Goal: Complete application form

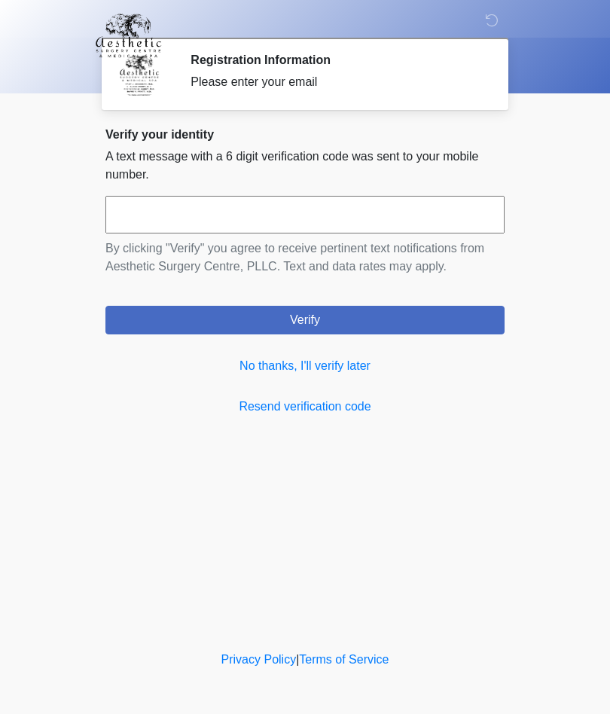
scroll to position [1, 0]
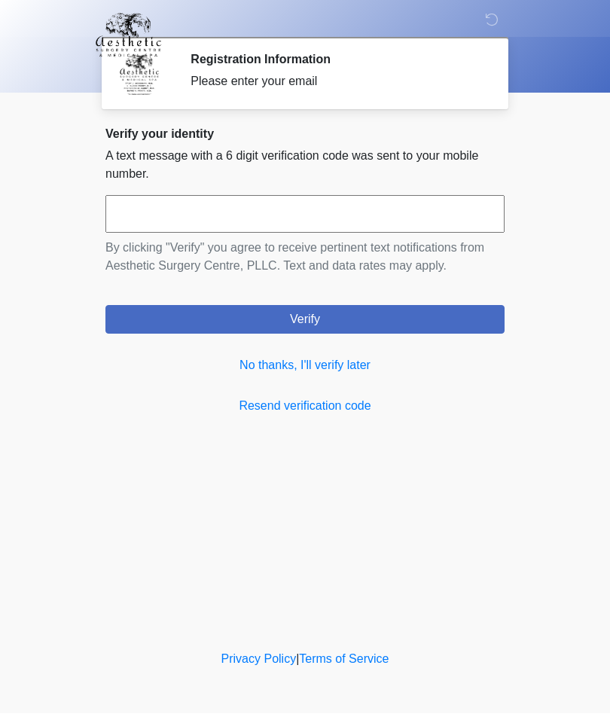
click at [258, 359] on link "No thanks, I'll verify later" at bounding box center [304, 366] width 399 height 18
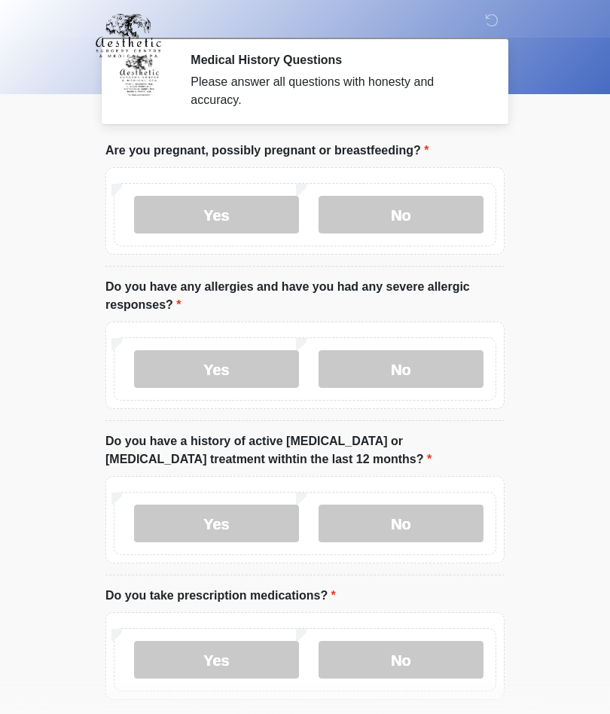
click at [432, 220] on label "No" at bounding box center [401, 215] width 165 height 38
click at [431, 354] on label "No" at bounding box center [401, 369] width 165 height 38
click at [423, 524] on label "No" at bounding box center [401, 524] width 165 height 38
click at [235, 652] on label "Yes" at bounding box center [216, 660] width 165 height 38
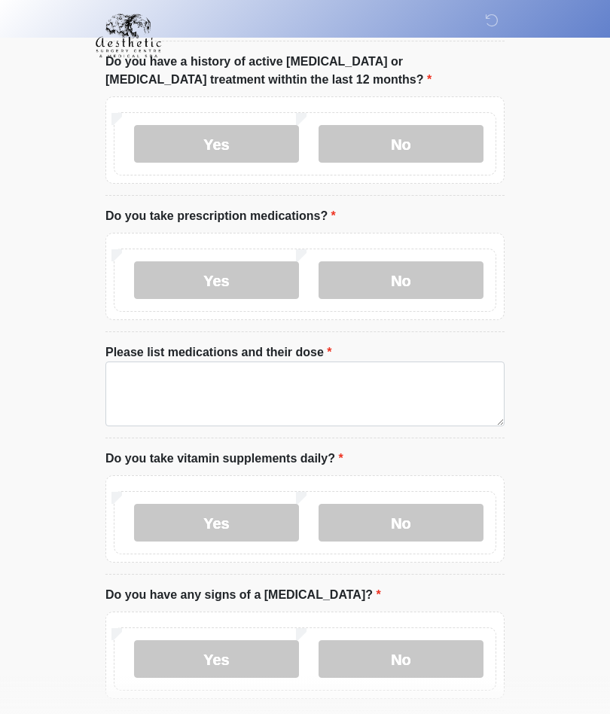
scroll to position [383, 0]
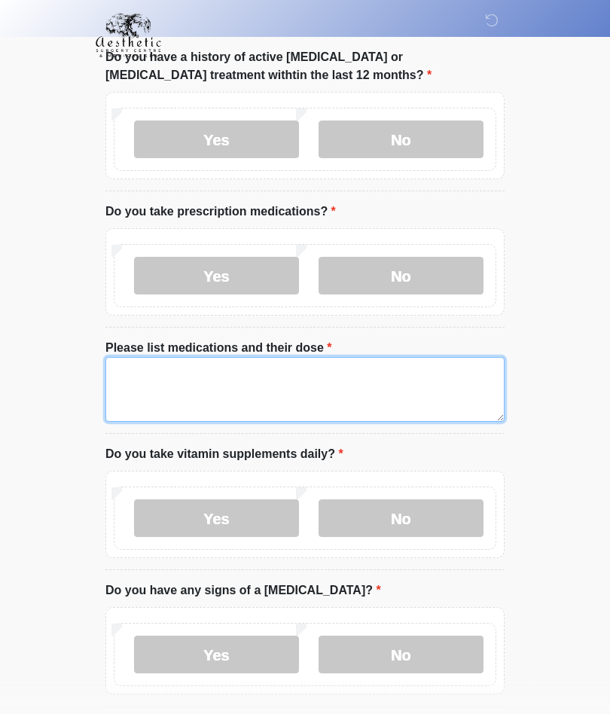
click at [188, 390] on textarea "Please list medications and their dose" at bounding box center [304, 390] width 399 height 65
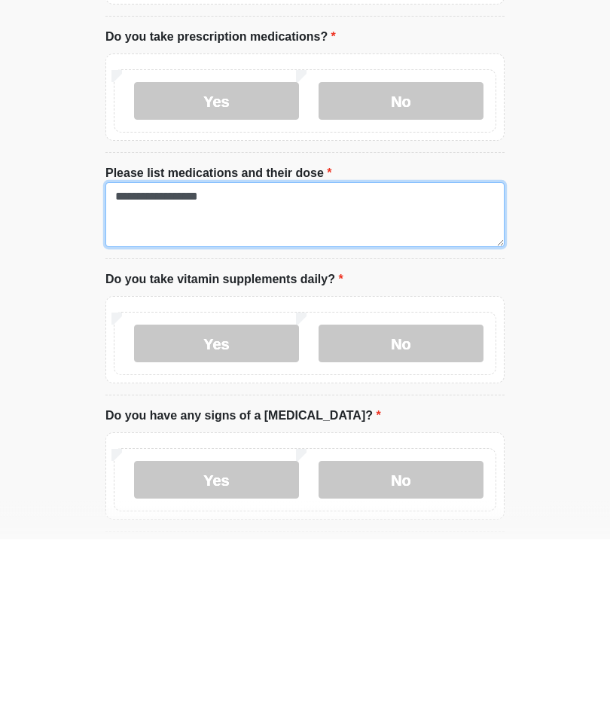
type textarea "**********"
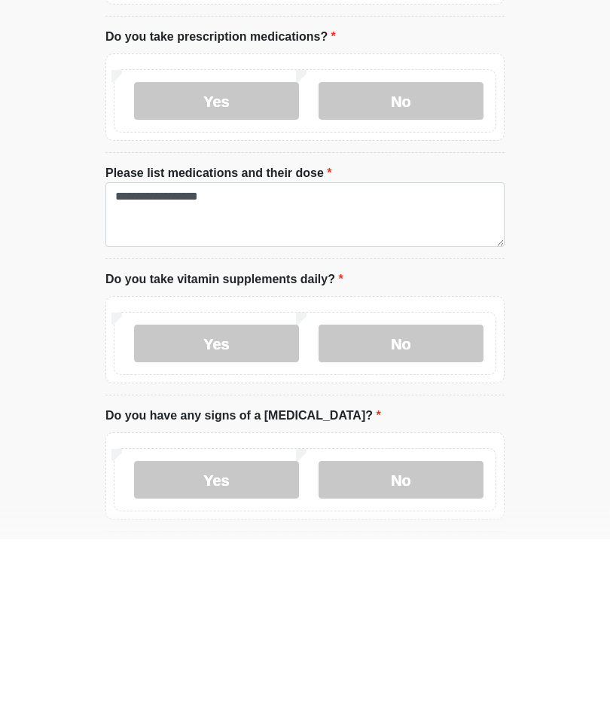
click at [250, 500] on label "Yes" at bounding box center [216, 519] width 165 height 38
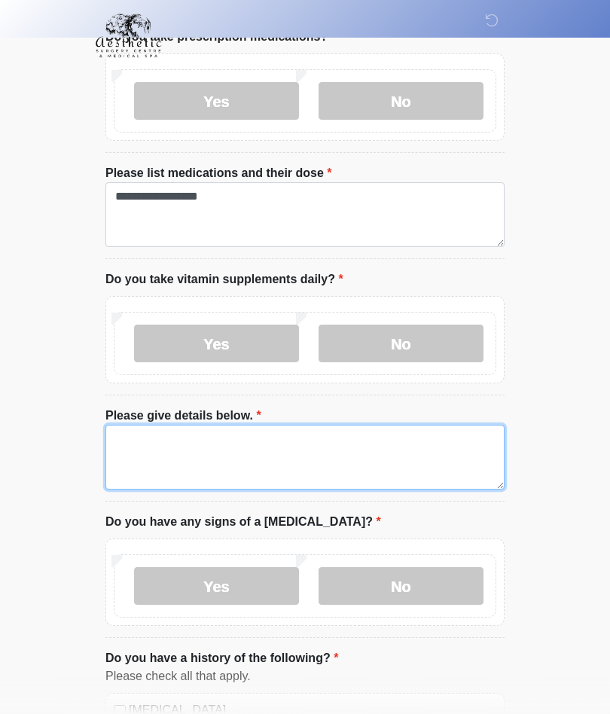
click at [349, 460] on textarea "Please give details below." at bounding box center [304, 457] width 399 height 65
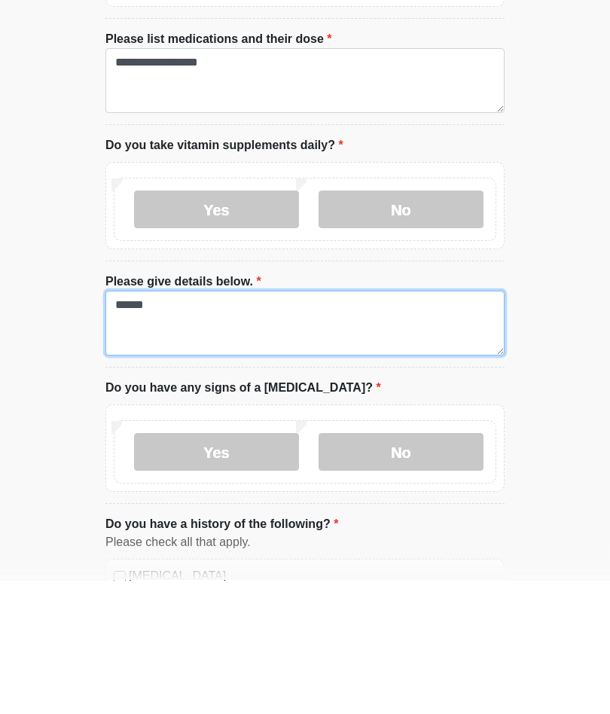
type textarea "*****"
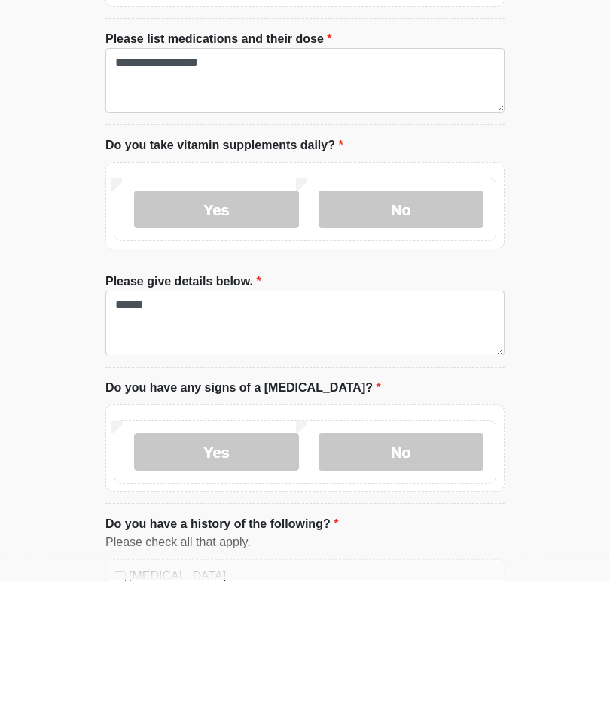
click at [412, 567] on label "No" at bounding box center [401, 586] width 165 height 38
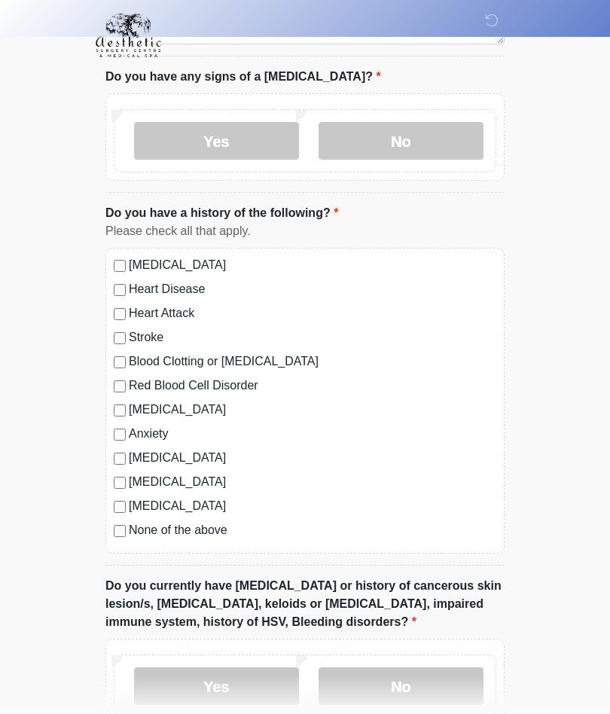
scroll to position [1005, 0]
click at [163, 507] on label "Diabetes" at bounding box center [313, 505] width 368 height 18
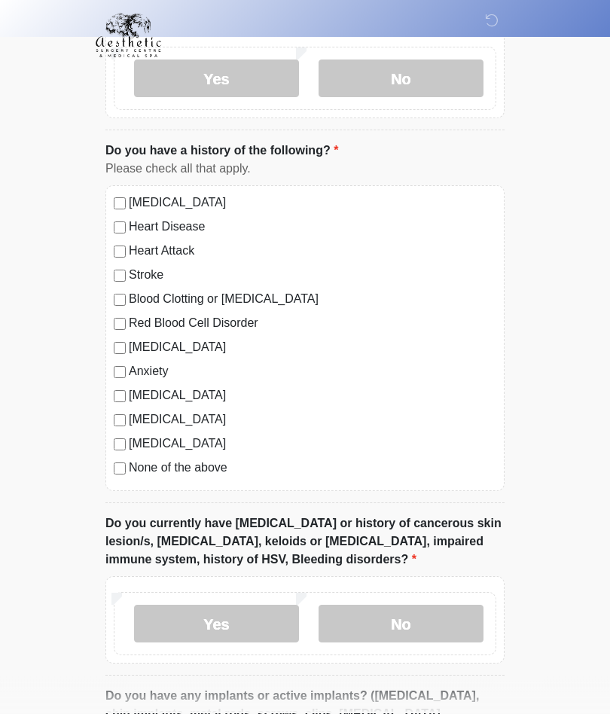
scroll to position [1133, 0]
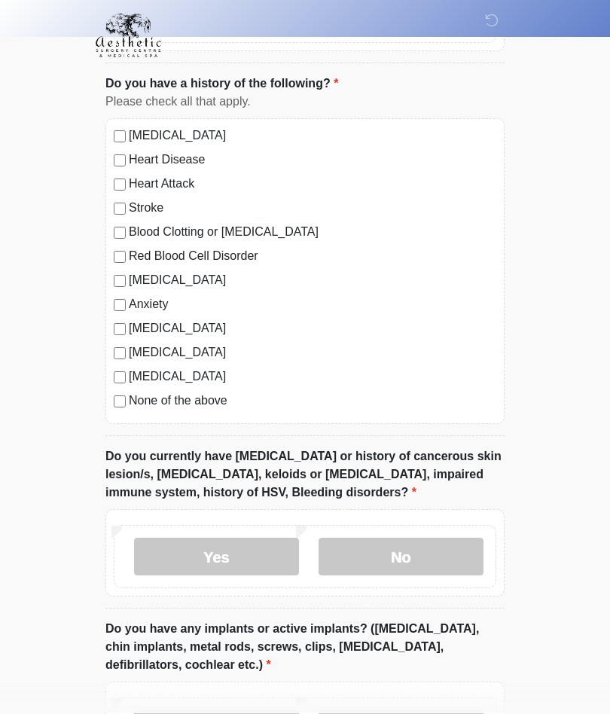
click at [415, 556] on label "No" at bounding box center [401, 558] width 165 height 38
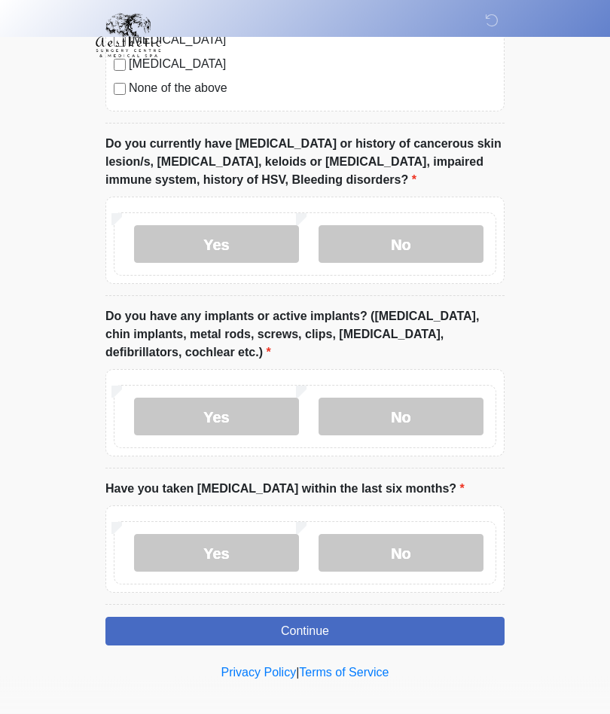
click at [419, 417] on label "No" at bounding box center [401, 418] width 165 height 38
click at [417, 544] on label "No" at bounding box center [401, 553] width 165 height 38
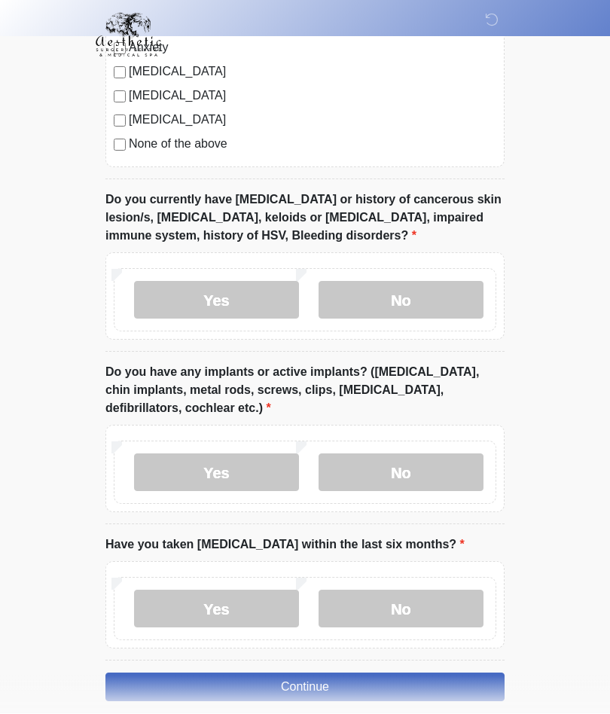
scroll to position [1389, 0]
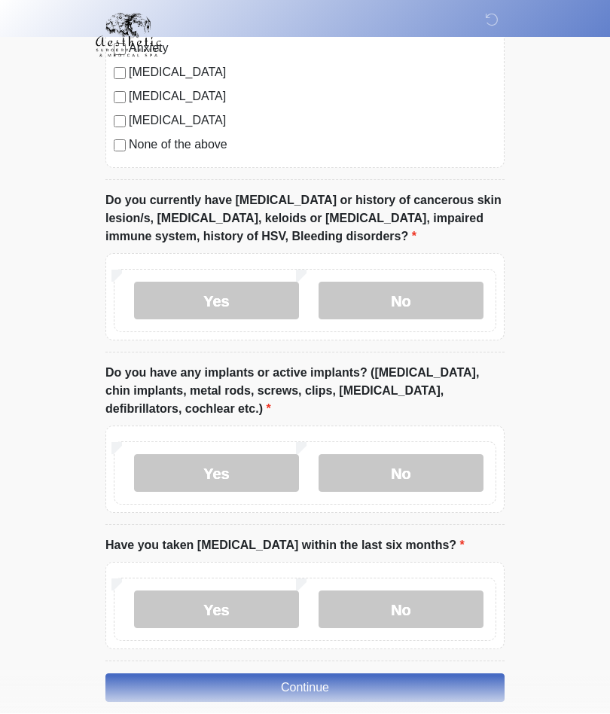
click at [321, 686] on button "Continue" at bounding box center [304, 688] width 399 height 29
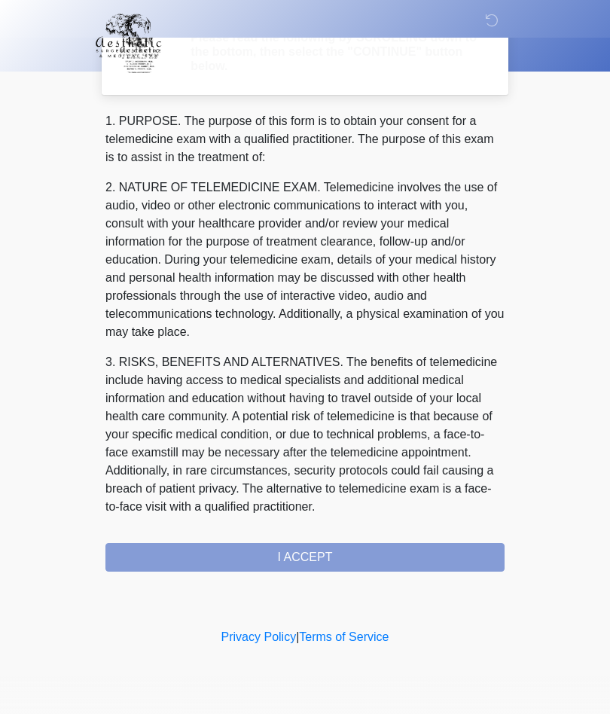
scroll to position [0, 0]
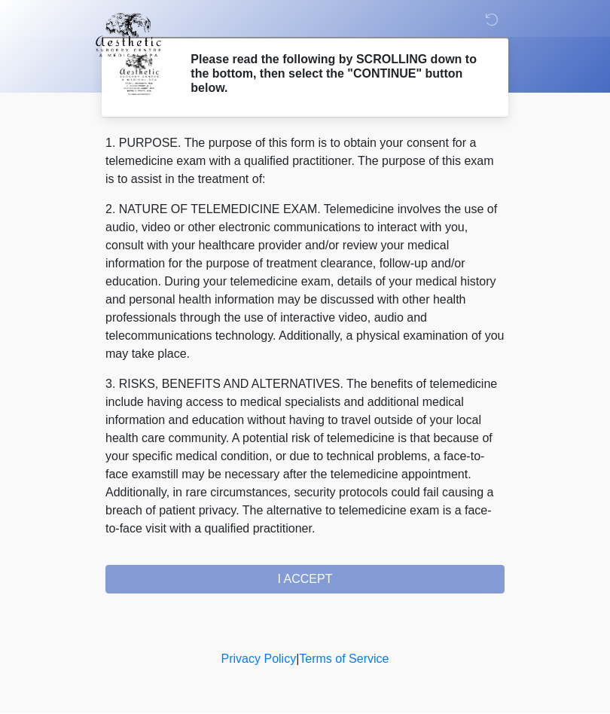
click at [336, 592] on div "1. PURPOSE. The purpose of this form is to obtain your consent for a telemedici…" at bounding box center [304, 365] width 399 height 460
click at [316, 577] on div "1. PURPOSE. The purpose of this form is to obtain your consent for a telemedici…" at bounding box center [304, 365] width 399 height 460
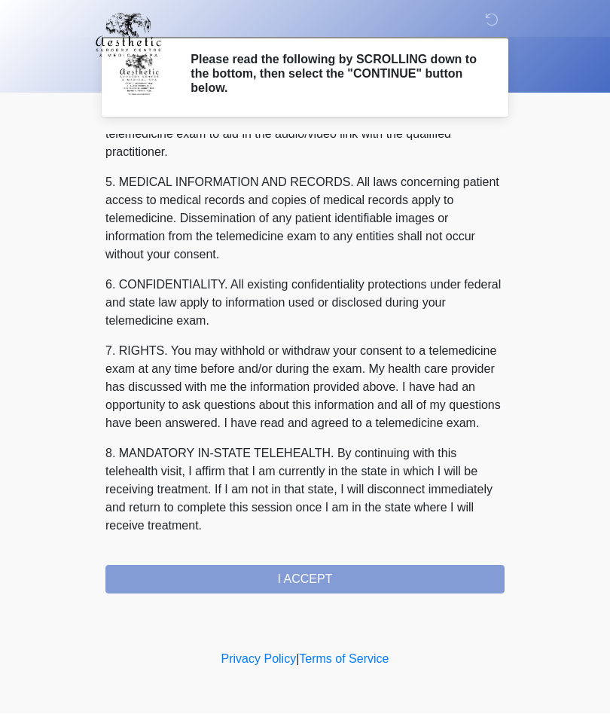
scroll to position [479, 0]
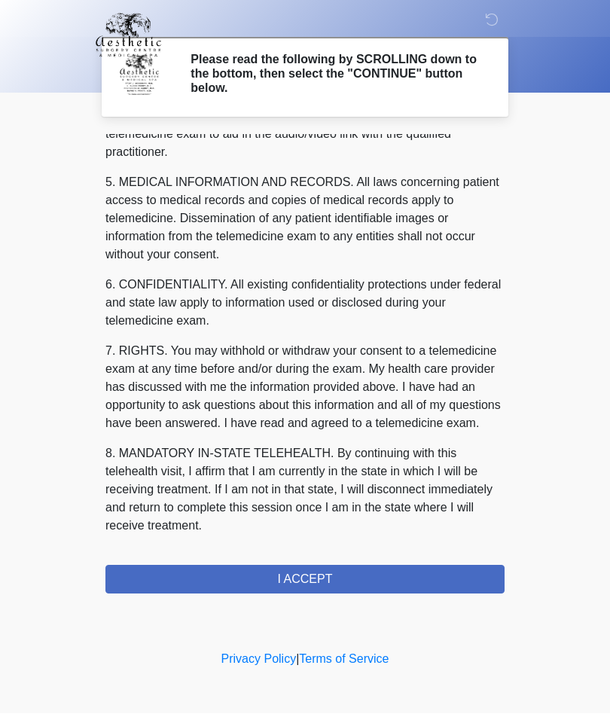
click at [331, 585] on button "I ACCEPT" at bounding box center [304, 580] width 399 height 29
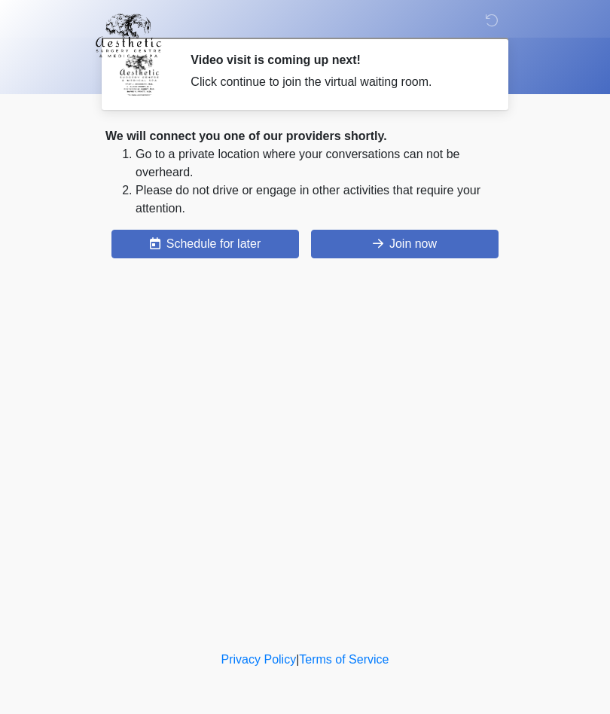
click at [460, 240] on button "Join now" at bounding box center [405, 244] width 188 height 29
